Goal: Contribute content: Add original content to the website for others to see

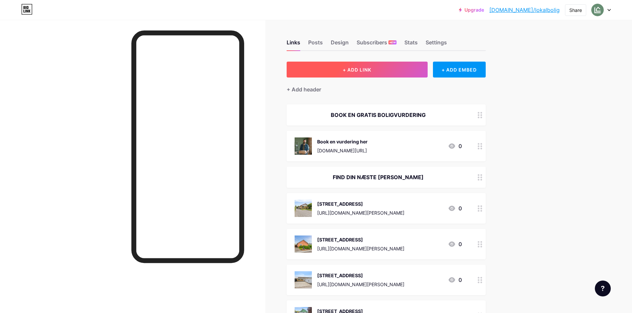
click at [392, 73] on button "+ ADD LINK" at bounding box center [356, 70] width 141 height 16
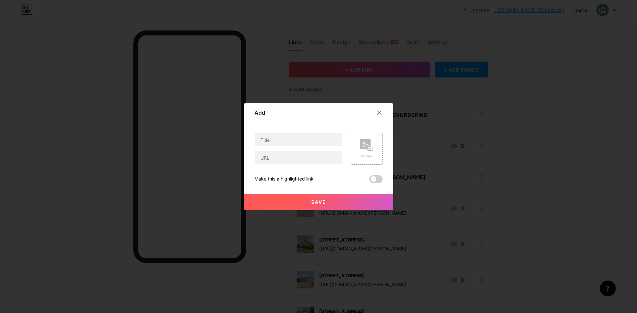
click at [364, 161] on div "Picture" at bounding box center [366, 149] width 32 height 32
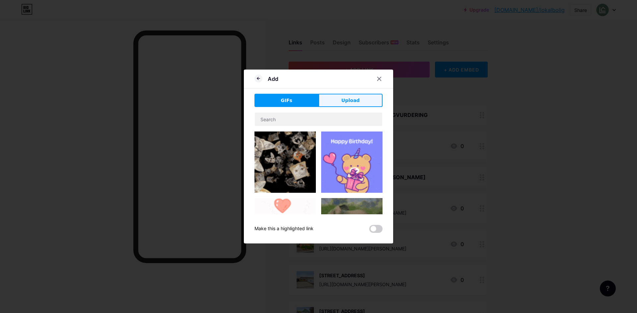
click at [339, 101] on button "Upload" at bounding box center [350, 100] width 64 height 13
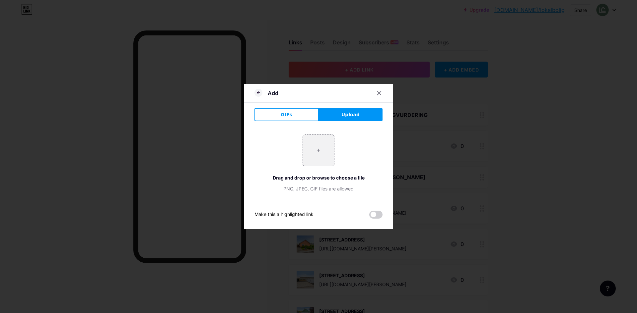
click at [321, 126] on div "GIFs Upload Content YouTube Play YouTube video without leaving your page. ADD V…" at bounding box center [318, 163] width 128 height 111
click at [321, 138] on input "file" at bounding box center [318, 150] width 31 height 31
type input "C:\fakepath\DJI-20250512102759-0065-D.webp"
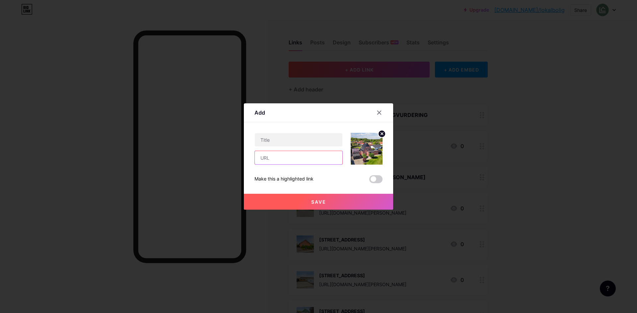
click at [303, 158] on input "text" at bounding box center [299, 157] width 88 height 13
paste input "[URL][DOMAIN_NAME][PERSON_NAME]"
type input "[URL][DOMAIN_NAME][PERSON_NAME]"
click at [303, 138] on input "text" at bounding box center [299, 139] width 88 height 13
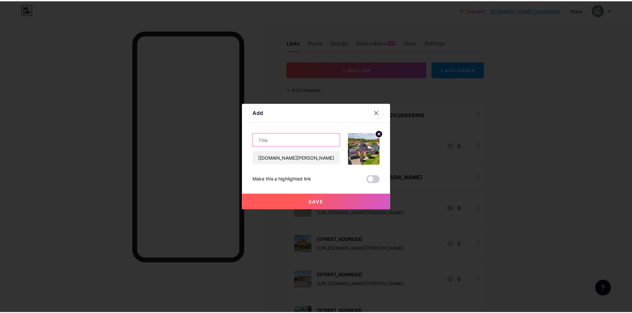
scroll to position [0, 0]
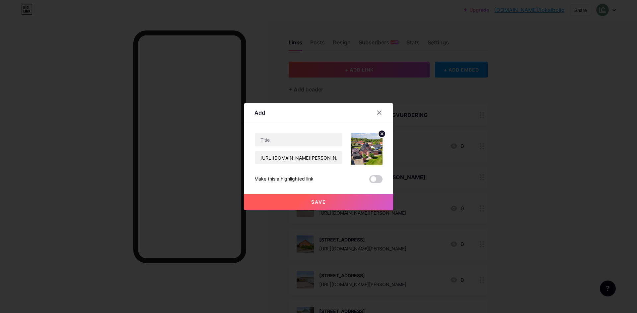
click at [295, 133] on div at bounding box center [298, 140] width 88 height 14
click at [294, 136] on input "text" at bounding box center [299, 139] width 88 height 13
paste input "[STREET_ADDRESS]"
click at [293, 142] on input "[STREET_ADDRESS]" at bounding box center [299, 139] width 88 height 13
click at [292, 142] on input "[STREET_ADDRESS]" at bounding box center [299, 139] width 88 height 13
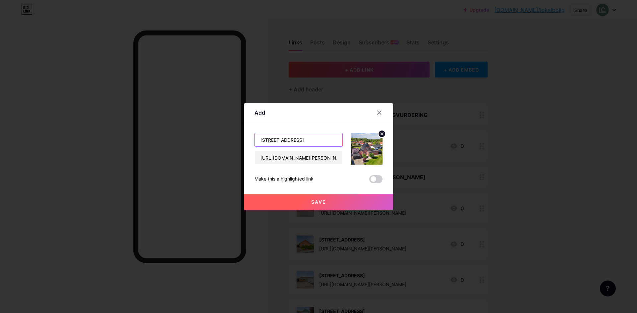
type input "[STREET_ADDRESS]"
click at [343, 201] on button "Save" at bounding box center [318, 202] width 149 height 16
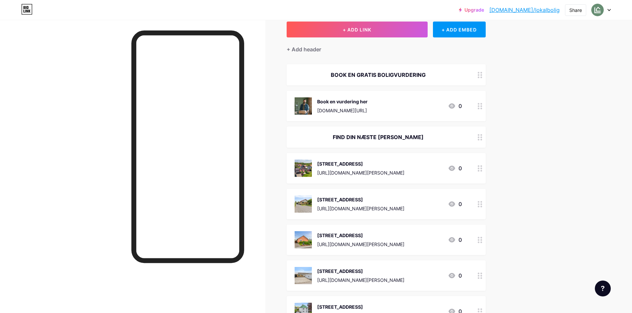
scroll to position [33, 0]
